Goal: Task Accomplishment & Management: Use online tool/utility

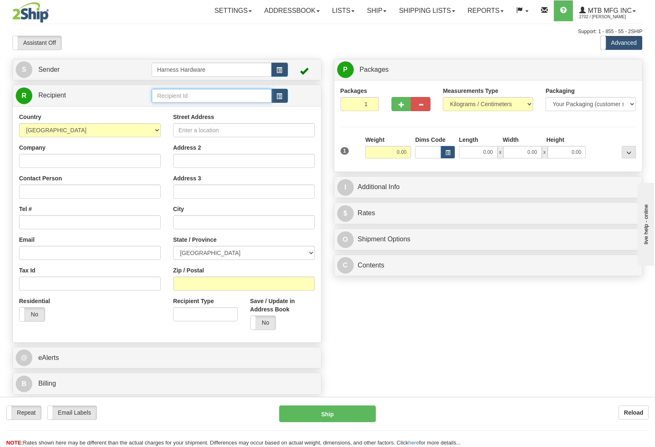
click at [210, 92] on input "text" at bounding box center [212, 96] width 120 height 14
type input "carp"
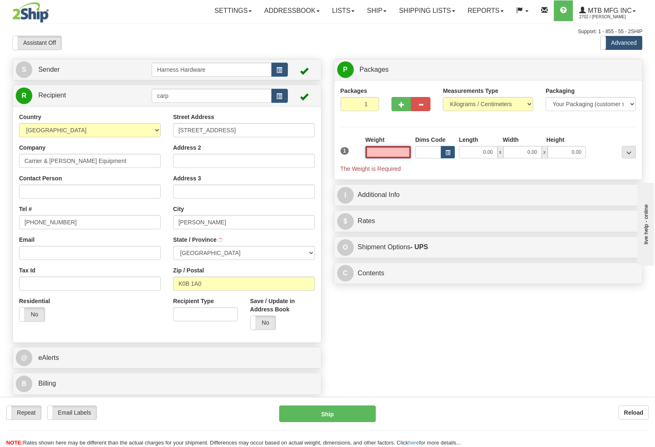
type input "ALFRED"
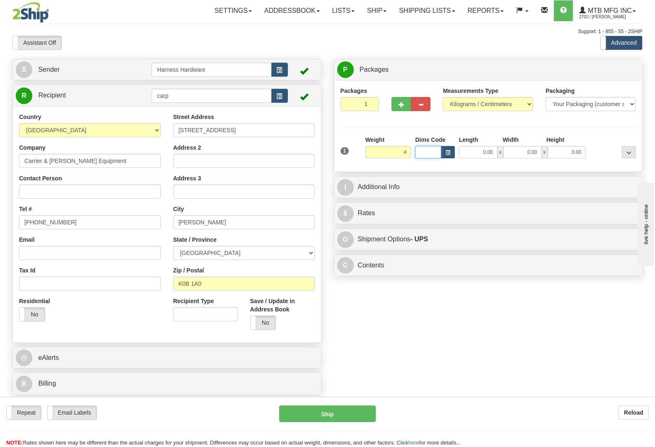
type input "4.00"
type input "11"
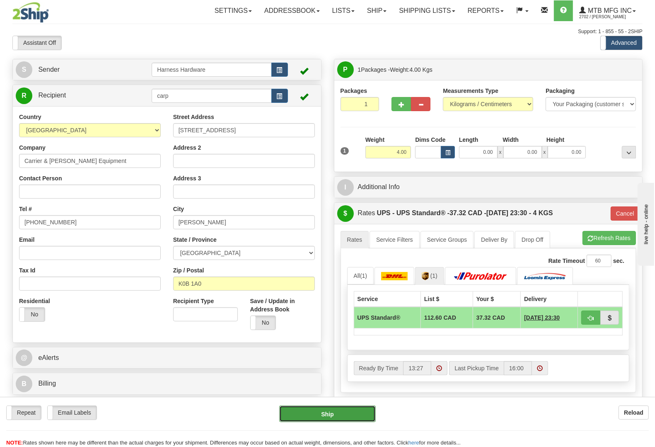
click at [317, 413] on button "Ship" at bounding box center [327, 413] width 97 height 17
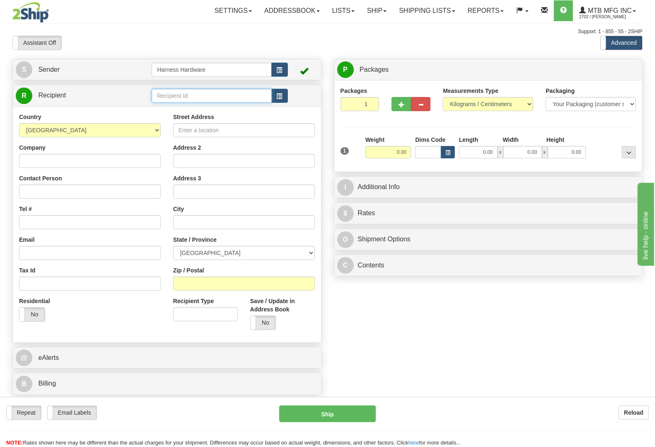
click at [193, 99] on input "text" at bounding box center [212, 96] width 120 height 14
type input "allc"
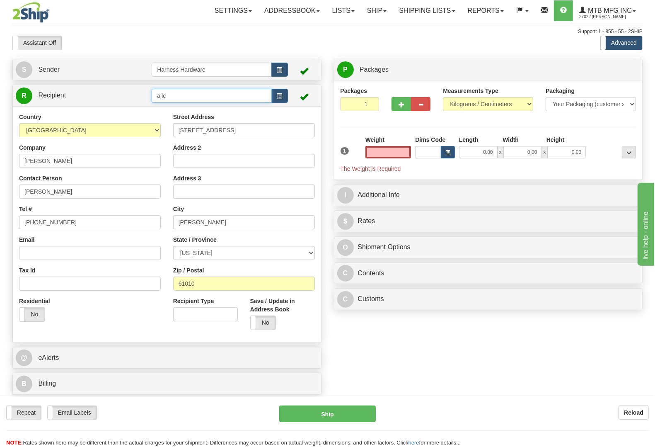
type input "0.00"
click at [183, 90] on input "allc" at bounding box center [212, 96] width 120 height 14
type input "a"
type input "ALLCA"
drag, startPoint x: 71, startPoint y: 162, endPoint x: 0, endPoint y: 160, distance: 71.3
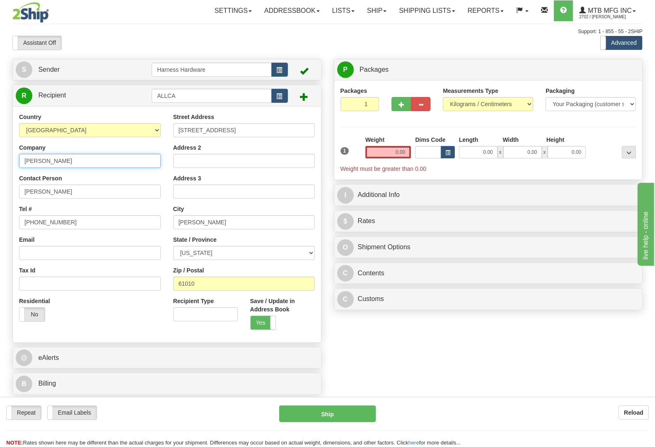
click at [0, 160] on div "Toggle navigation Settings Shipping Preferences Fields Preferences New" at bounding box center [327, 223] width 655 height 447
paste input "LLEN CAULDERS"
type input "ALLEN CAULDERS"
paste input "LLEN CAULDERS"
type input "ALLEN CAULDERS"
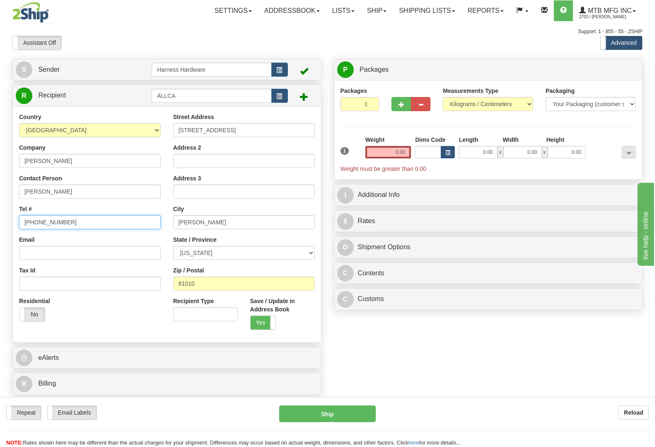
click at [73, 218] on input "815-499-8796" at bounding box center [90, 222] width 142 height 14
drag, startPoint x: 73, startPoint y: 218, endPoint x: 0, endPoint y: 218, distance: 72.5
click at [0, 218] on div "Toggle navigation Settings Shipping Preferences Fields Preferences New" at bounding box center [327, 223] width 655 height 447
paste input "(910) 734 7774"
type input "(910) 734 7774"
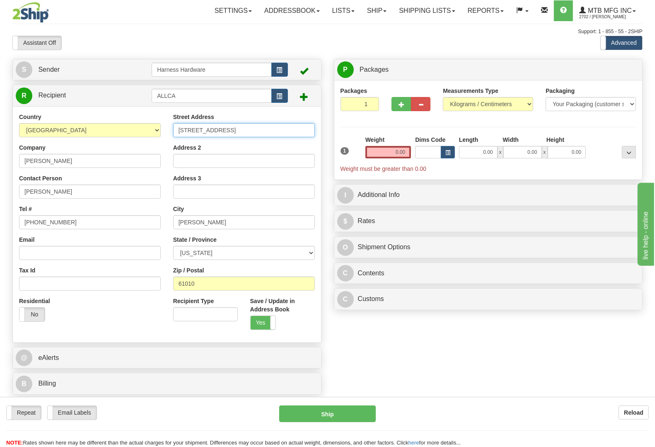
drag, startPoint x: 190, startPoint y: 130, endPoint x: 74, endPoint y: 133, distance: 116.0
click at [74, 133] on div "Country AFGHANISTAN ALAND ISLANDS ALBANIA ALGERIA AMERICAN SAMOA ANDORRA ANGOLA…" at bounding box center [167, 224] width 308 height 223
paste input "128 Pinewood Roa"
type input "128 Pinewood Road"
drag, startPoint x: 226, startPoint y: 288, endPoint x: 135, endPoint y: 280, distance: 90.7
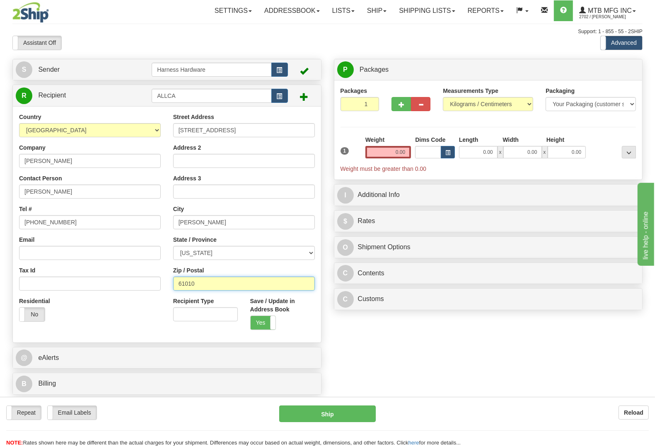
click at [135, 280] on div "Country AFGHANISTAN ALAND ISLANDS ALBANIA ALGERIA AMERICAN SAMOA ANDORRA ANGOLA…" at bounding box center [167, 224] width 308 height 223
paste input "28358"
type input "28358"
type input "LUMBERTON"
select select "NC"
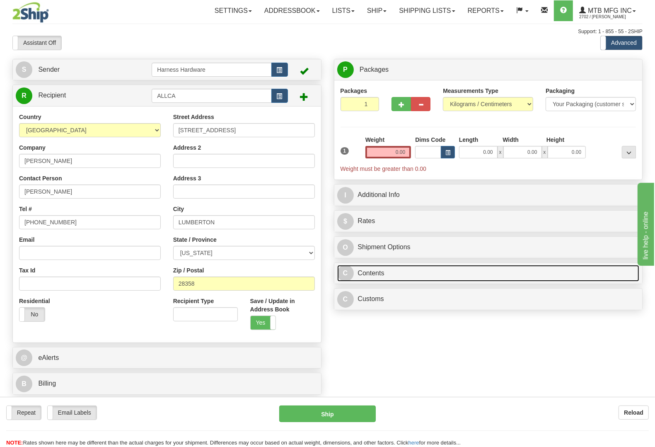
click at [380, 276] on link "C Contents" at bounding box center [488, 273] width 302 height 17
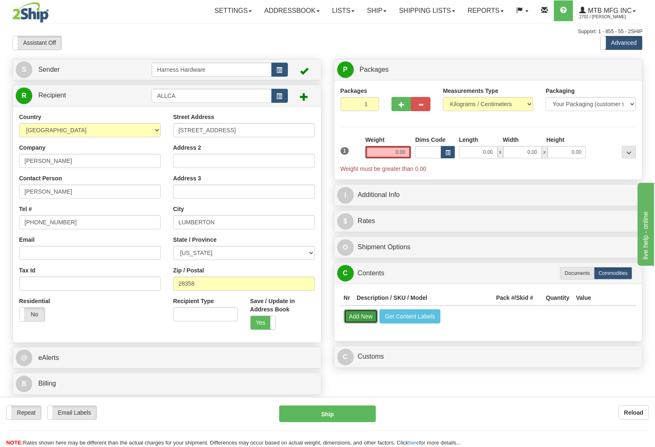
click at [363, 315] on button "Add New" at bounding box center [361, 316] width 34 height 14
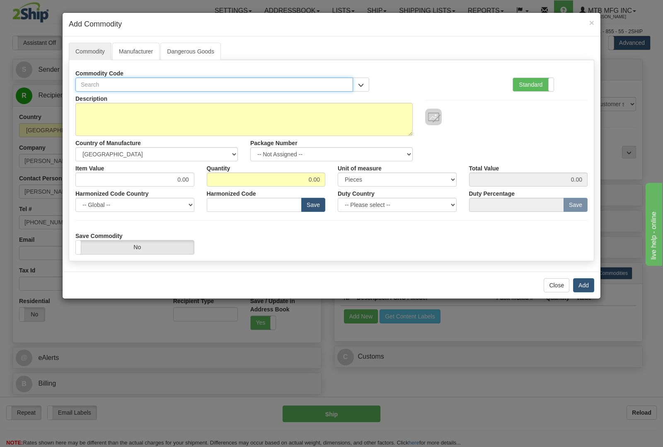
click at [153, 82] on input "text" at bounding box center [214, 84] width 278 height 14
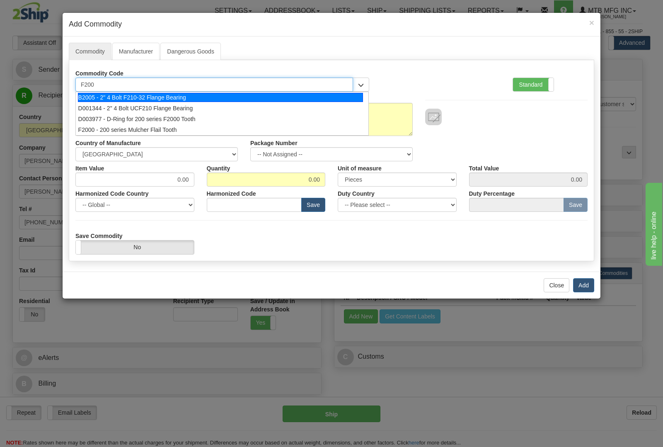
type input "F2000"
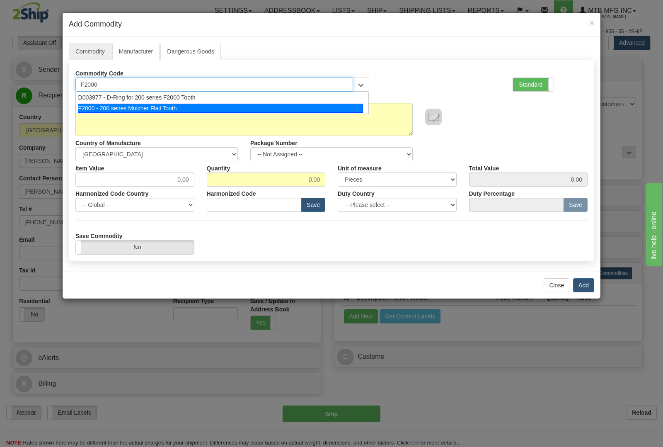
click at [165, 106] on div "F2000 - 200 series Mulcher Flail Tooth" at bounding box center [220, 108] width 285 height 9
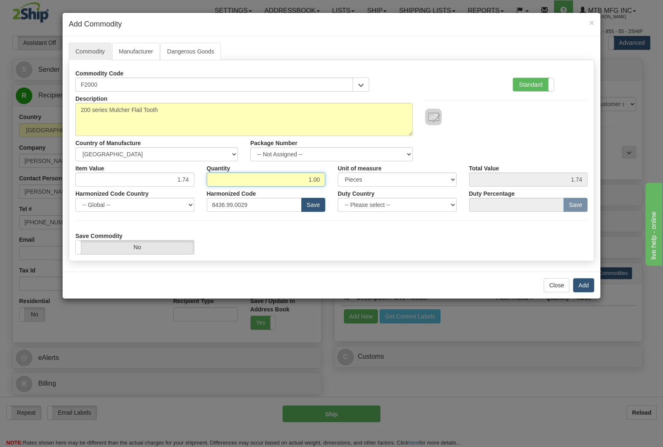
drag, startPoint x: 297, startPoint y: 179, endPoint x: 370, endPoint y: 188, distance: 73.9
click at [370, 188] on div "Description 200 series Mulcher Flail Tooth Country of Manufacture -- Unknown --…" at bounding box center [331, 173] width 512 height 162
type input "22"
type input "38.28"
click at [580, 284] on button "Add" at bounding box center [583, 285] width 21 height 14
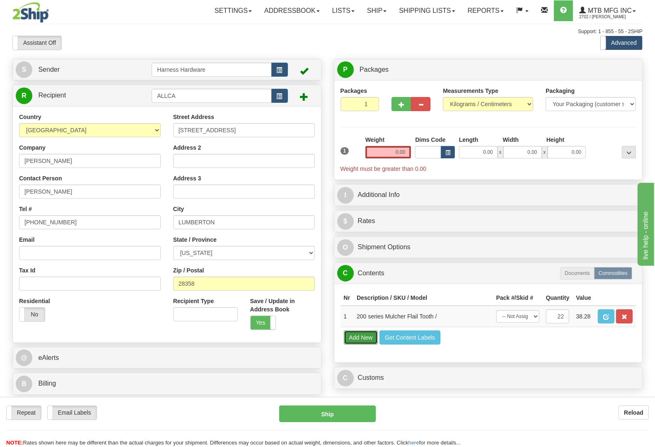
click at [365, 344] on button "Add New" at bounding box center [361, 337] width 34 height 14
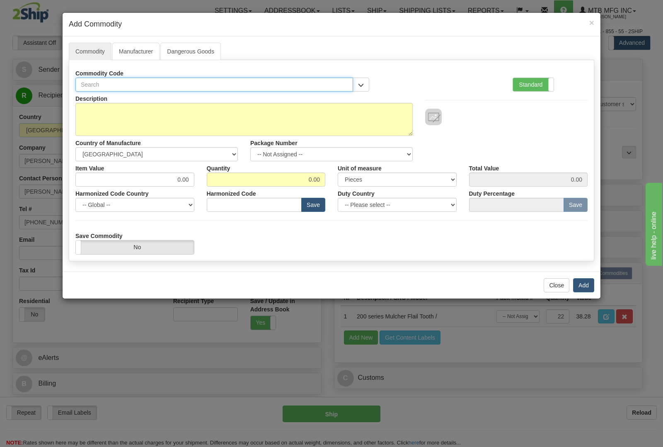
click at [204, 84] on input "text" at bounding box center [214, 84] width 278 height 14
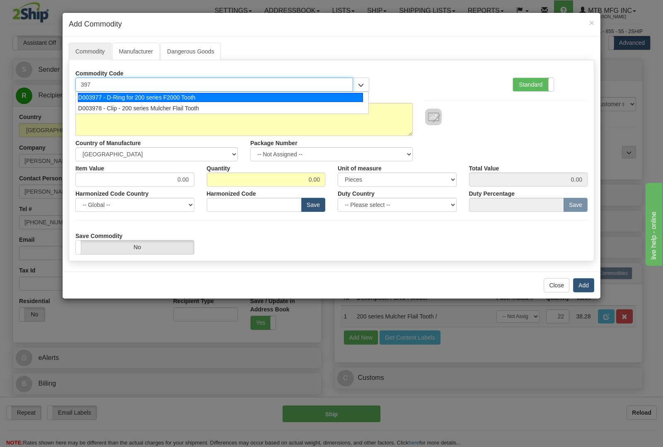
type input "3977"
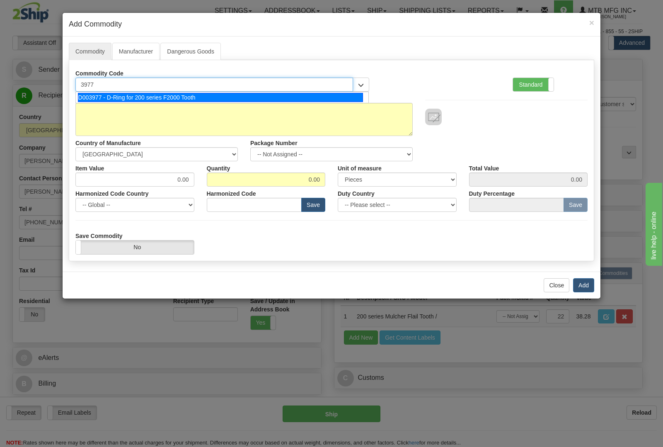
click at [227, 99] on div "D003977 - D-Ring for 200 series F2000 Tooth" at bounding box center [220, 97] width 285 height 9
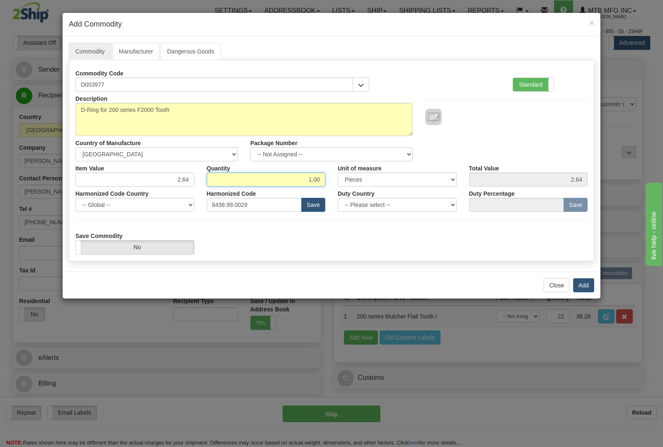
drag, startPoint x: 297, startPoint y: 181, endPoint x: 349, endPoint y: 180, distance: 51.4
click at [349, 180] on div "Item Value 2.64 Quantity 1.00 Unit of measure 3 Thousand Square Inches Adjustme…" at bounding box center [331, 173] width 525 height 25
type input "22"
type input "58.08"
click at [585, 285] on button "Add" at bounding box center [583, 285] width 21 height 14
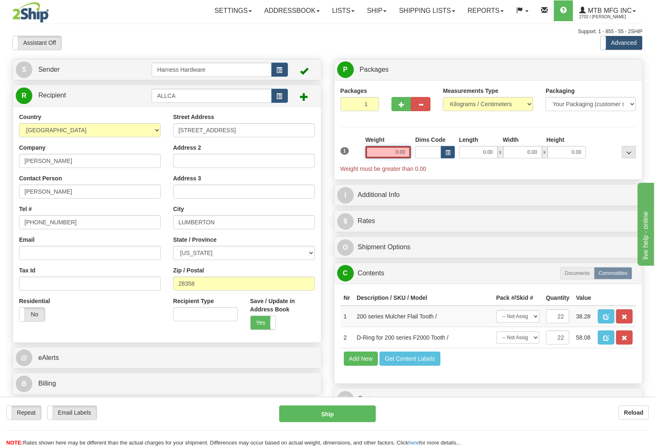
drag, startPoint x: 382, startPoint y: 152, endPoint x: 456, endPoint y: 157, distance: 74.7
click at [456, 157] on div "1 Weight 0.00 Dims Code 0.00" at bounding box center [488, 153] width 300 height 37
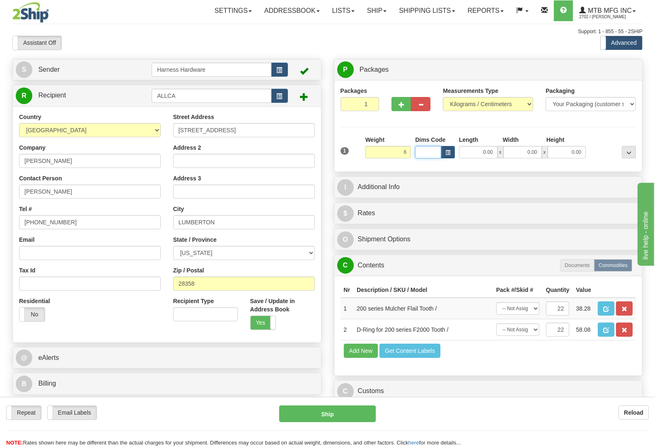
type input "6.00"
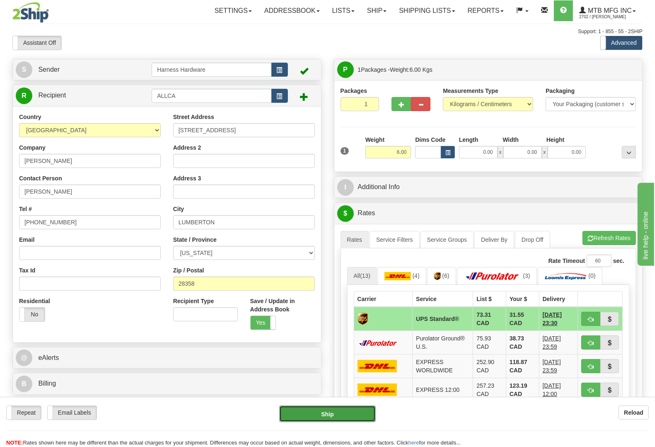
click at [305, 409] on button "Ship" at bounding box center [327, 413] width 97 height 17
type input "11"
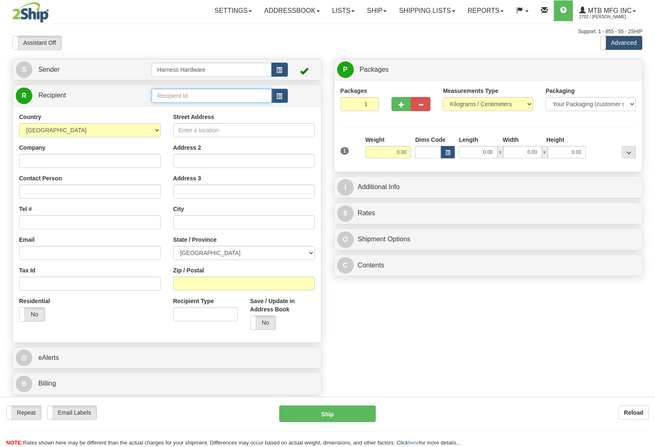
click at [199, 98] on input "text" at bounding box center [212, 96] width 120 height 14
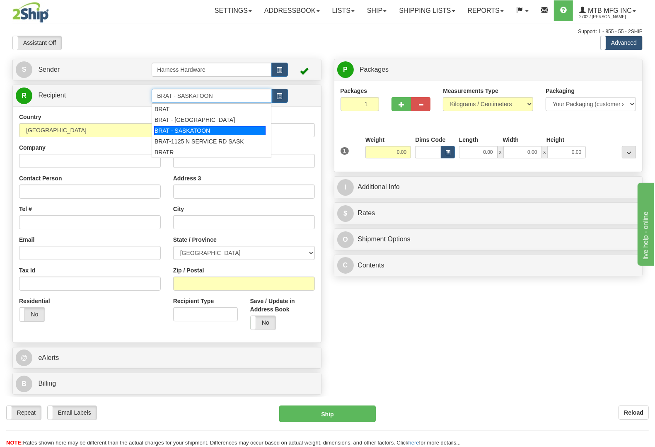
type input "BRAT - SASKATOON"
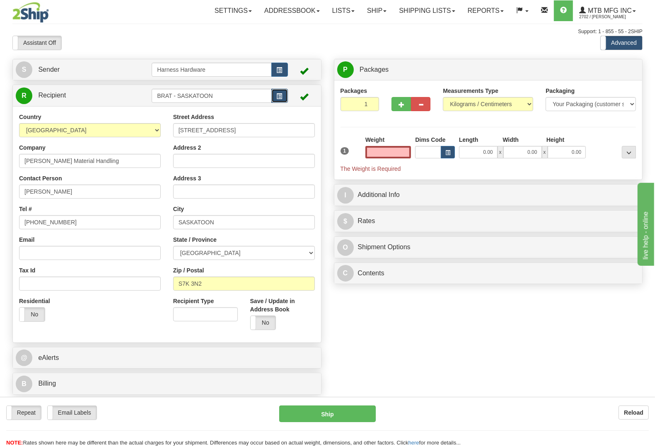
type input "0.00"
click at [280, 97] on span "button" at bounding box center [280, 96] width 6 height 5
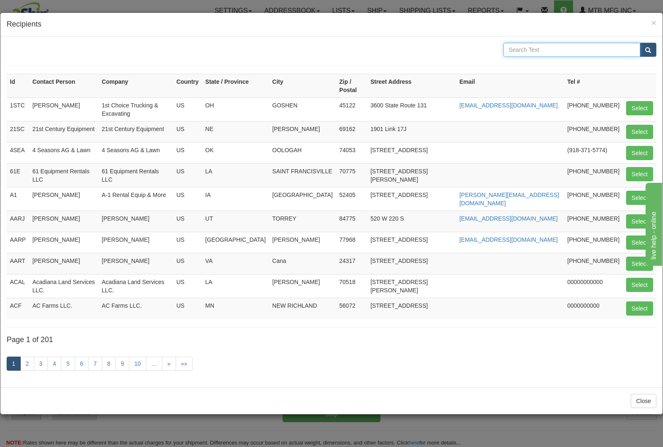
click at [540, 54] on input "text" at bounding box center [571, 50] width 137 height 14
type input "BRANDT TR"
click at [640, 43] on button "submit" at bounding box center [648, 50] width 17 height 14
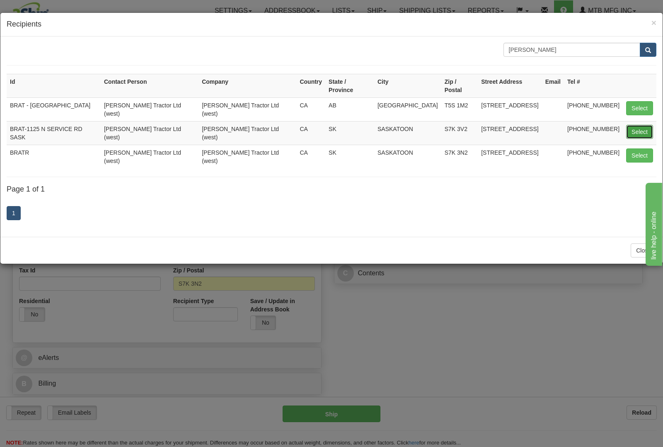
click at [632, 125] on button "Select" at bounding box center [639, 132] width 27 height 14
type input "BRAT-1125 N SERVICE RD SASK"
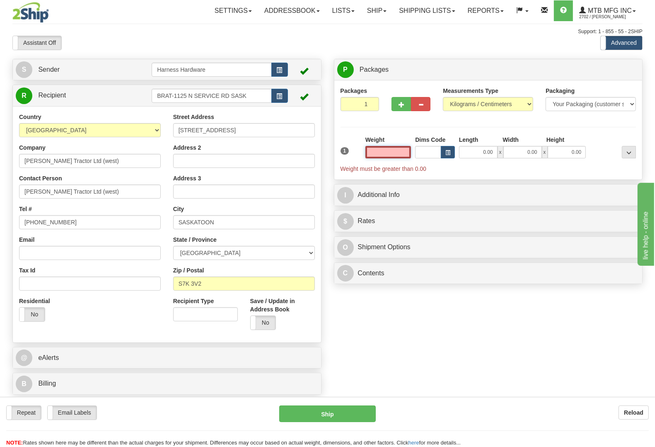
click at [389, 153] on input "text" at bounding box center [388, 152] width 46 height 12
type input "5.00"
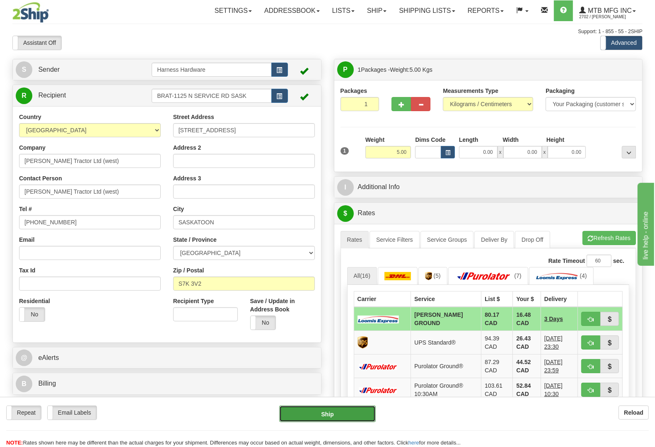
click at [336, 415] on button "Ship" at bounding box center [327, 413] width 97 height 17
type input "DD"
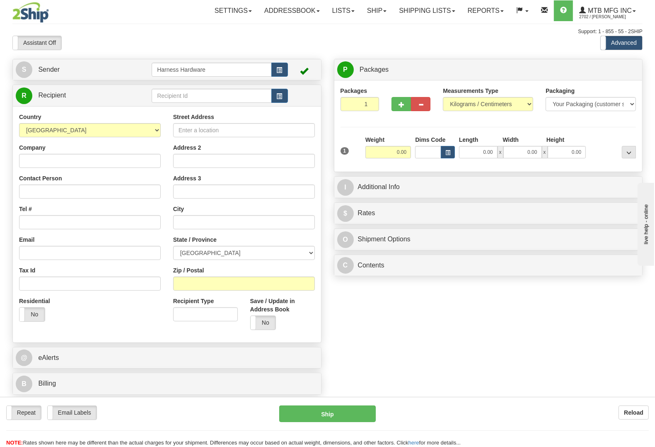
click at [620, 331] on div "S Sender Harness Hardware" at bounding box center [327, 229] width 643 height 340
